Goal: Task Accomplishment & Management: Use online tool/utility

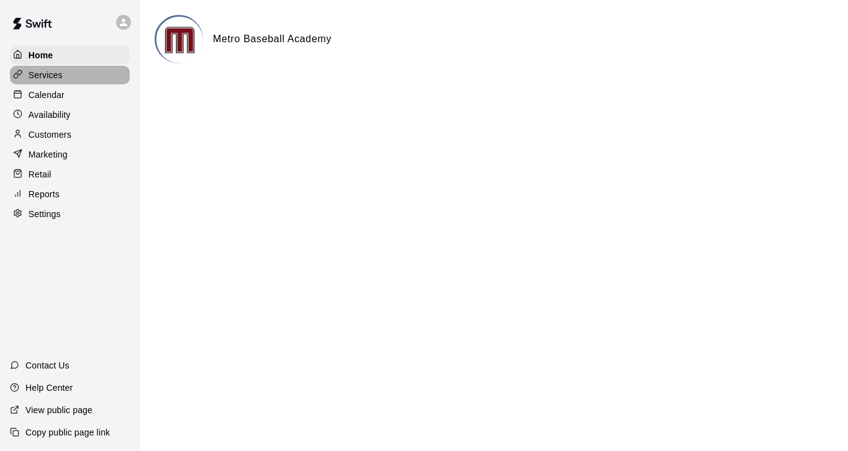
click at [37, 75] on p "Services" at bounding box center [46, 75] width 34 height 12
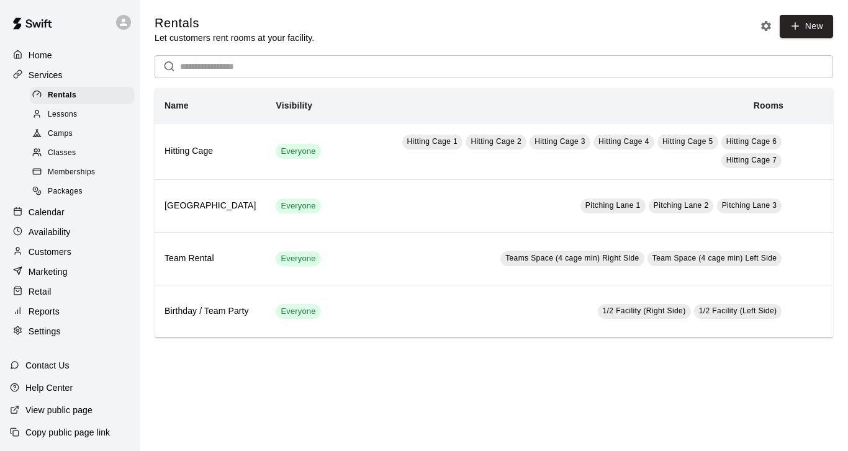
click at [60, 186] on span "Packages" at bounding box center [65, 192] width 35 height 12
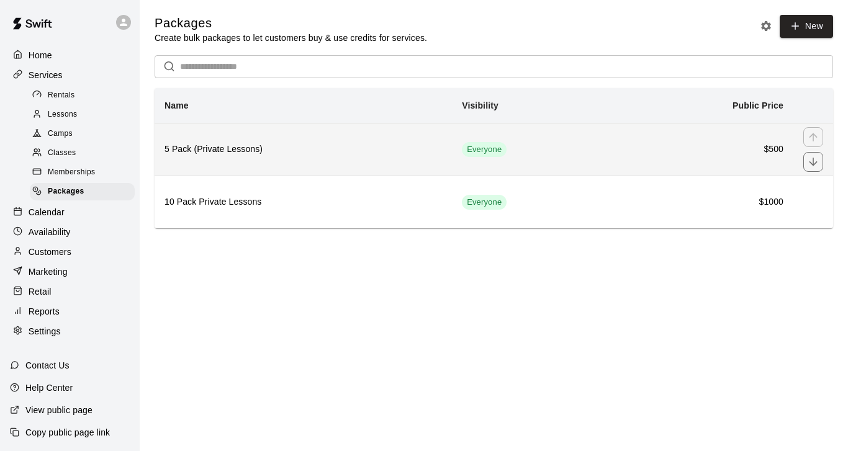
click at [347, 153] on h6 "5 Pack (Private Lessons)" at bounding box center [304, 150] width 278 height 14
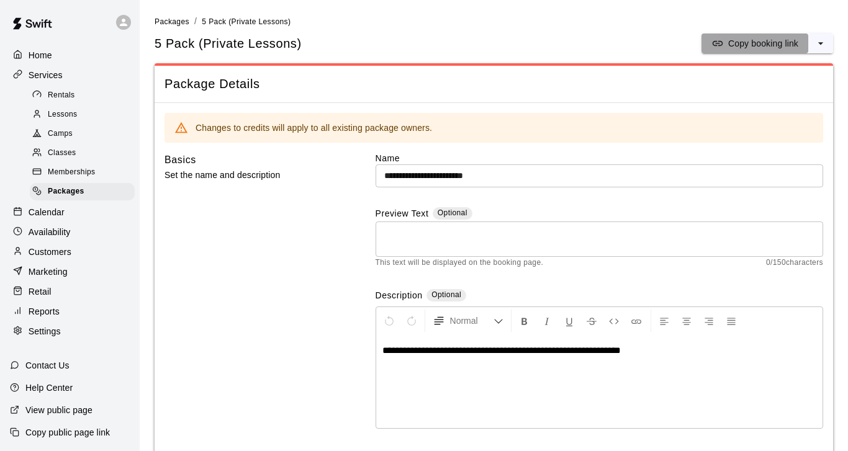
click at [772, 45] on p "Copy booking link" at bounding box center [763, 43] width 70 height 12
click at [43, 246] on p "Customers" at bounding box center [50, 252] width 43 height 12
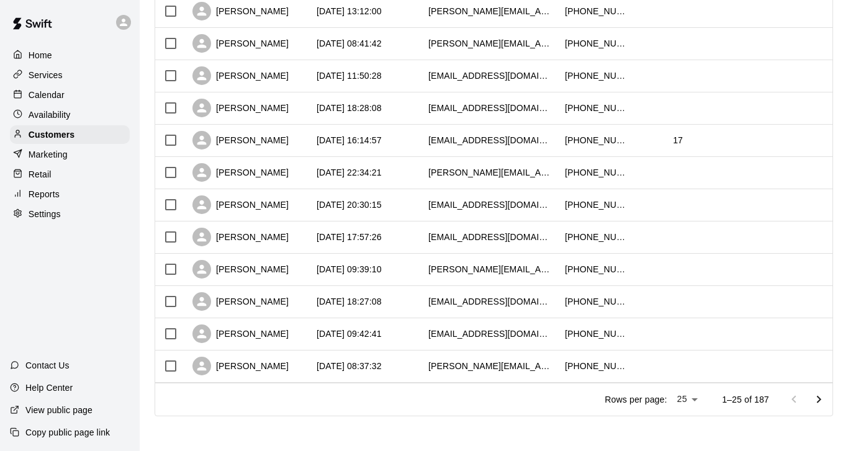
scroll to position [620, 0]
